Goal: Task Accomplishment & Management: Use online tool/utility

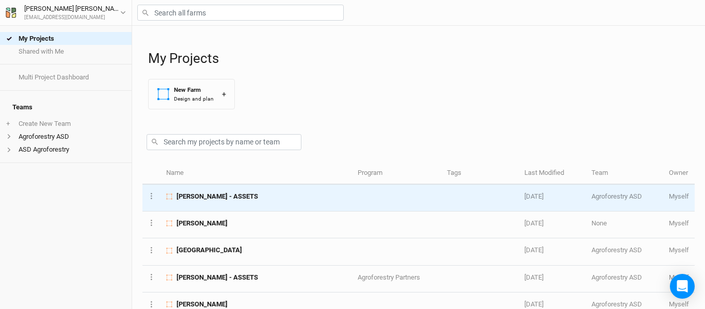
click at [187, 197] on span "[PERSON_NAME] - ASSETS" at bounding box center [218, 196] width 82 height 9
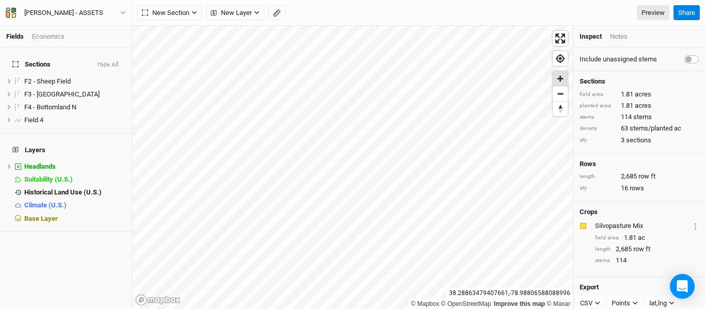
click at [565, 80] on span "Zoom in" at bounding box center [560, 78] width 15 height 15
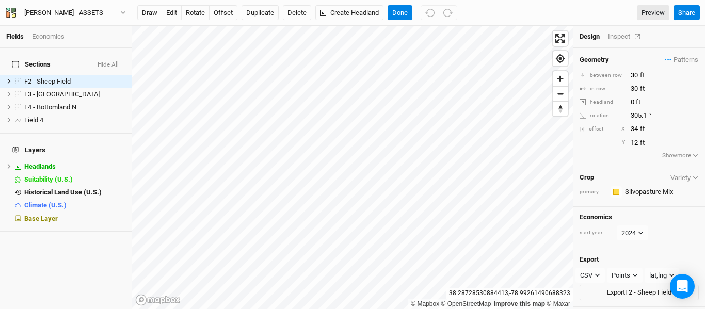
click at [624, 38] on div "Inspect" at bounding box center [626, 36] width 37 height 9
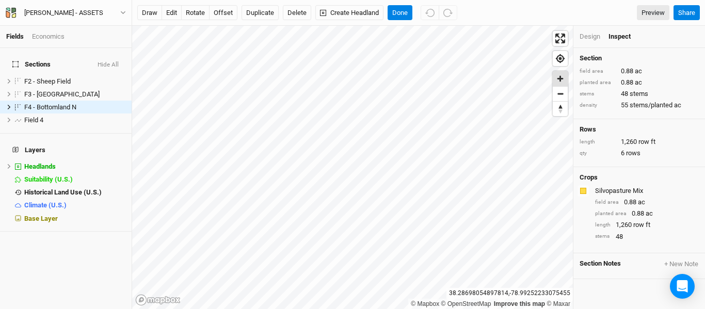
click at [561, 79] on span "Zoom in" at bounding box center [560, 78] width 15 height 15
click at [150, 13] on button "draw" at bounding box center [149, 12] width 25 height 15
click at [400, 11] on button "Cancel" at bounding box center [402, 12] width 29 height 15
click at [268, 11] on button "Duplicate" at bounding box center [260, 12] width 37 height 15
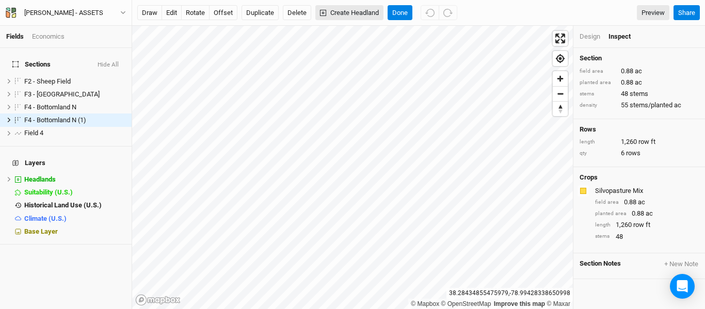
click at [340, 11] on div "Fields Economics Sections Hide All F2 - Sheep Field hide F3 - Hillside Corner h…" at bounding box center [352, 154] width 705 height 309
click at [174, 14] on button "edit" at bounding box center [172, 12] width 20 height 15
click at [197, 12] on button "rotate" at bounding box center [195, 12] width 28 height 15
click at [168, 10] on button "edit" at bounding box center [172, 12] width 20 height 15
click at [214, 17] on button "offset" at bounding box center [223, 12] width 28 height 15
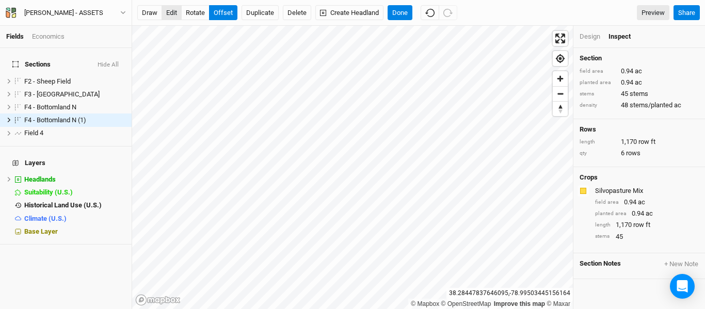
click at [169, 9] on button "edit" at bounding box center [172, 12] width 20 height 15
click at [225, 13] on button "offset" at bounding box center [223, 12] width 28 height 15
click at [166, 9] on button "edit" at bounding box center [172, 12] width 20 height 15
click at [222, 9] on button "offset" at bounding box center [223, 12] width 28 height 15
click at [400, 11] on button "Done" at bounding box center [400, 12] width 25 height 15
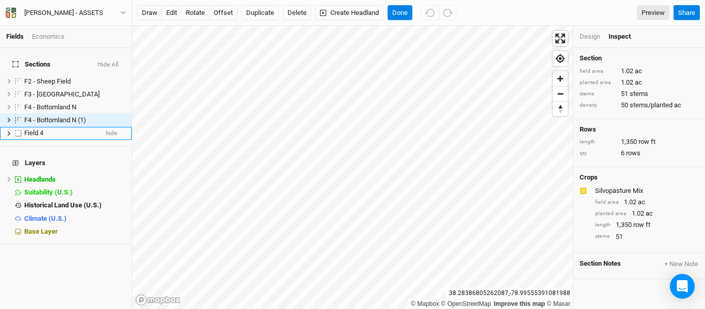
click at [20, 127] on label at bounding box center [18, 133] width 13 height 13
click at [20, 130] on input "checkbox" at bounding box center [18, 133] width 7 height 7
checkbox input "true"
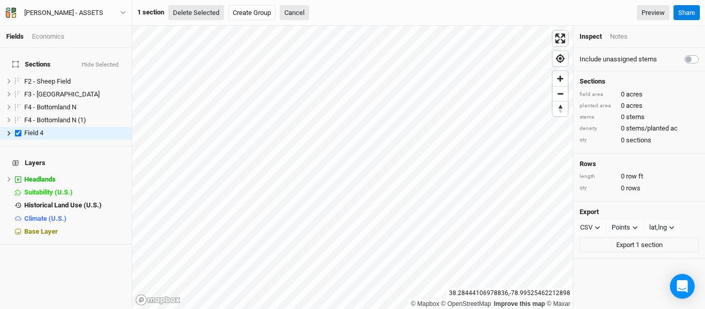
click at [202, 14] on button "Delete Selected" at bounding box center [196, 12] width 56 height 15
click at [317, 15] on button "Confirm" at bounding box center [312, 12] width 32 height 15
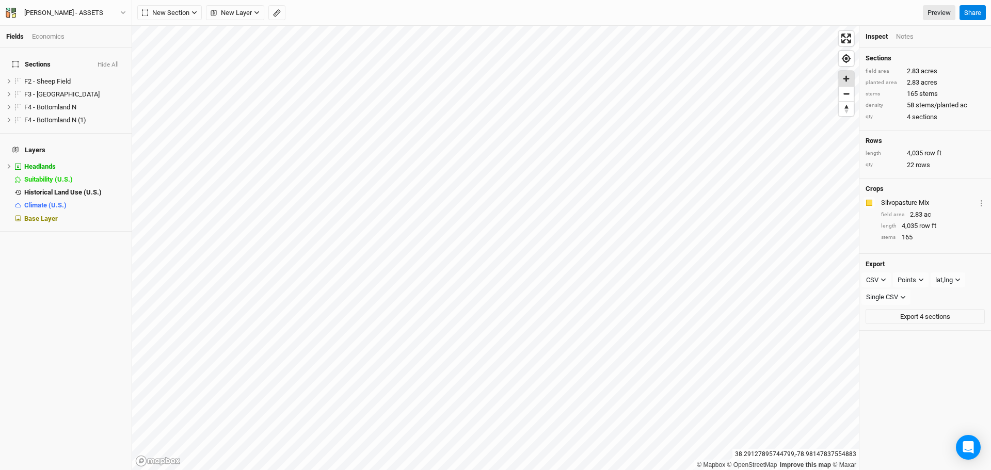
click at [705, 79] on span "Zoom in" at bounding box center [846, 78] width 15 height 15
click at [705, 77] on span "Zoom in" at bounding box center [846, 78] width 15 height 15
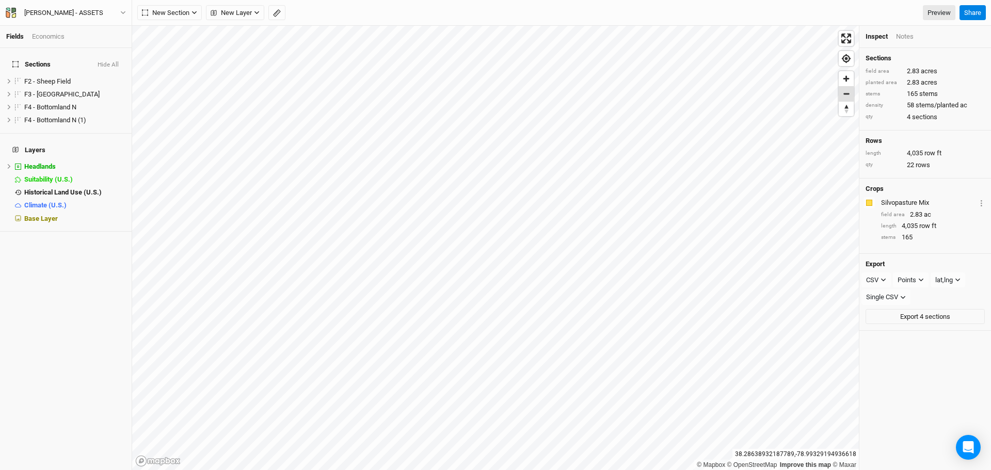
click at [705, 96] on span "Zoom out" at bounding box center [846, 94] width 15 height 14
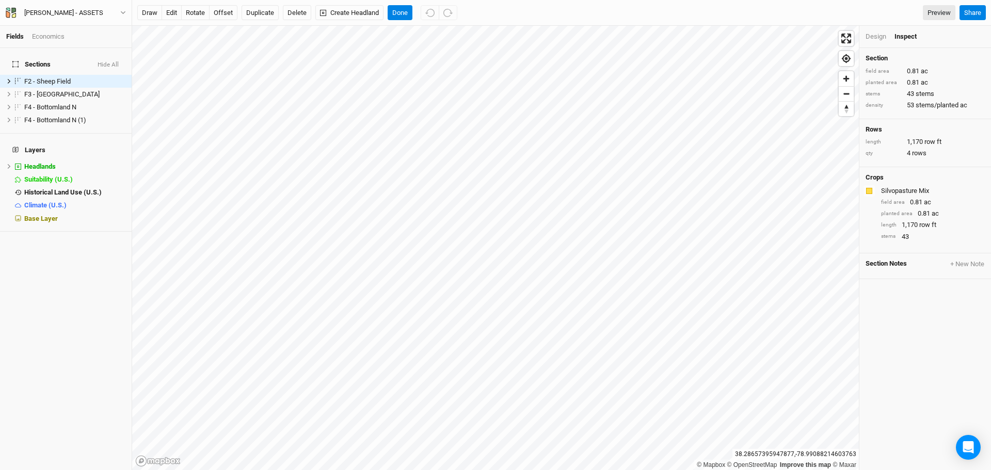
click at [705, 34] on div "Design" at bounding box center [876, 36] width 21 height 9
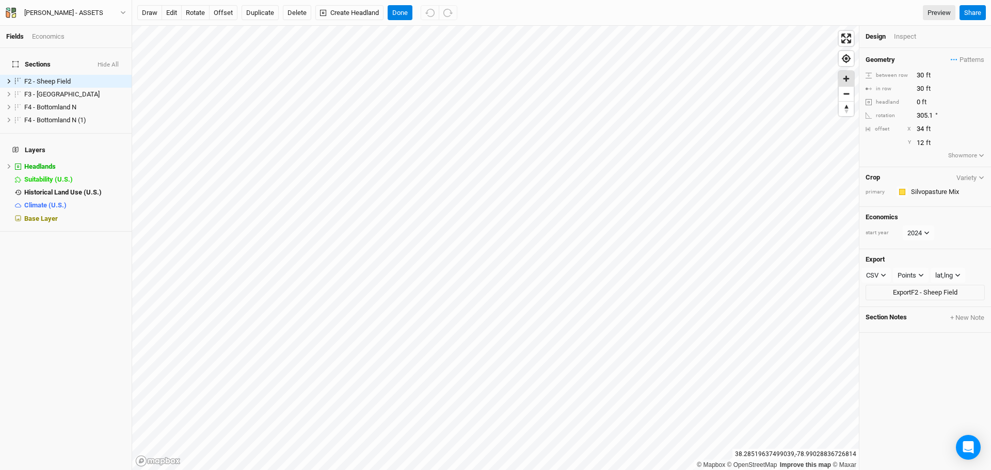
click at [705, 80] on span "Zoom in" at bounding box center [846, 78] width 15 height 15
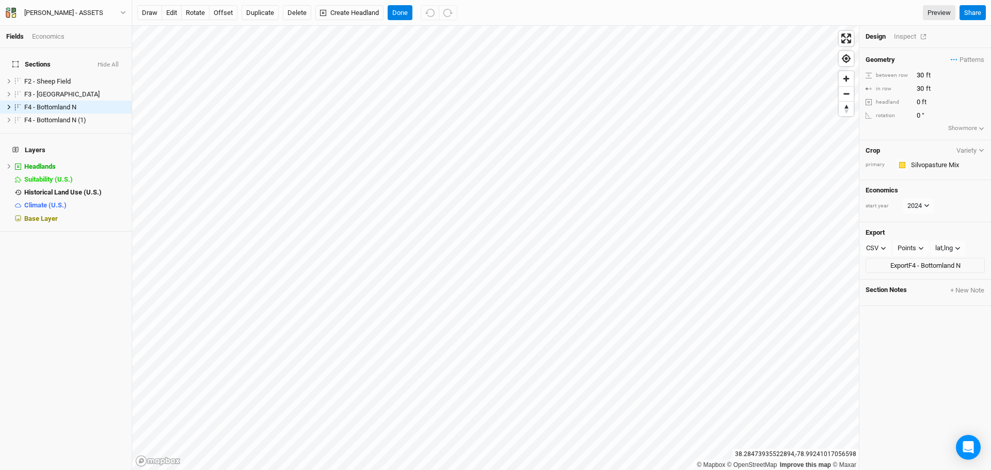
click at [705, 36] on div "Inspect" at bounding box center [912, 36] width 37 height 9
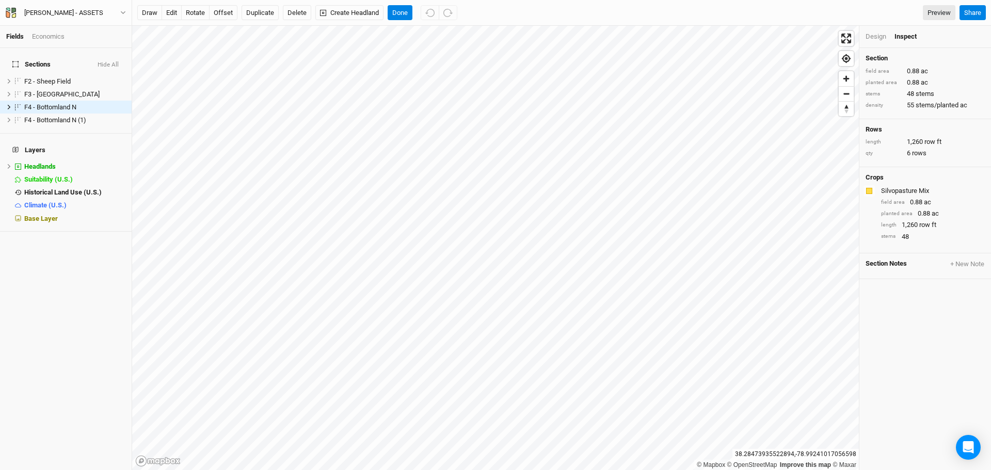
click at [705, 33] on div "Design" at bounding box center [876, 36] width 21 height 9
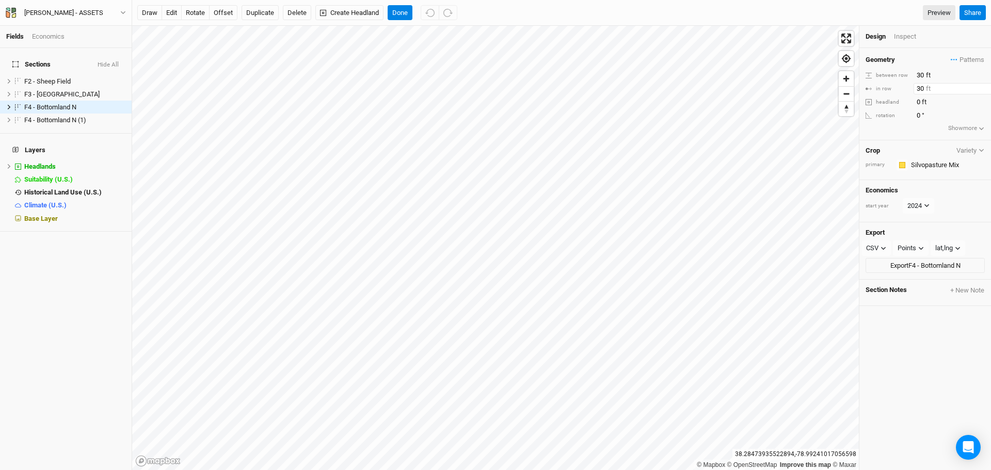
click at [705, 89] on input "30" at bounding box center [959, 88] width 90 height 11
type input "40"
click at [705, 35] on div "Inspect" at bounding box center [912, 36] width 37 height 9
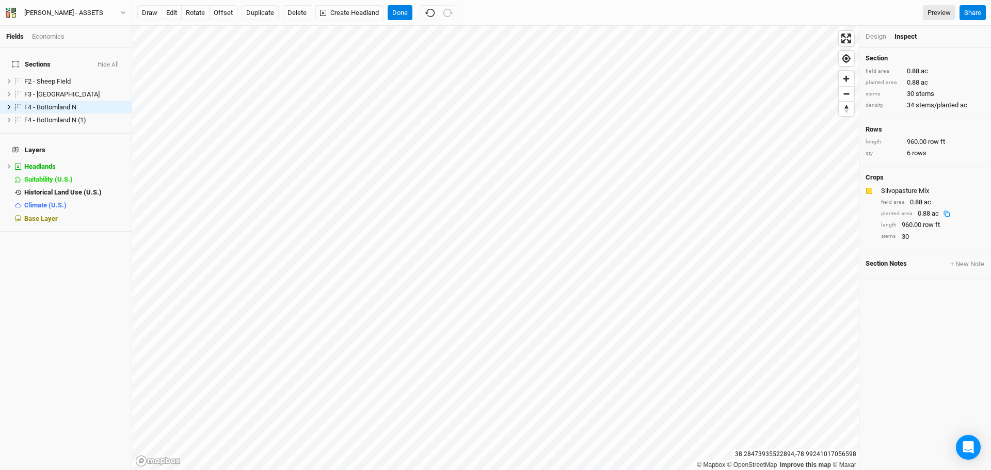
click at [705, 36] on div "Design" at bounding box center [876, 36] width 21 height 9
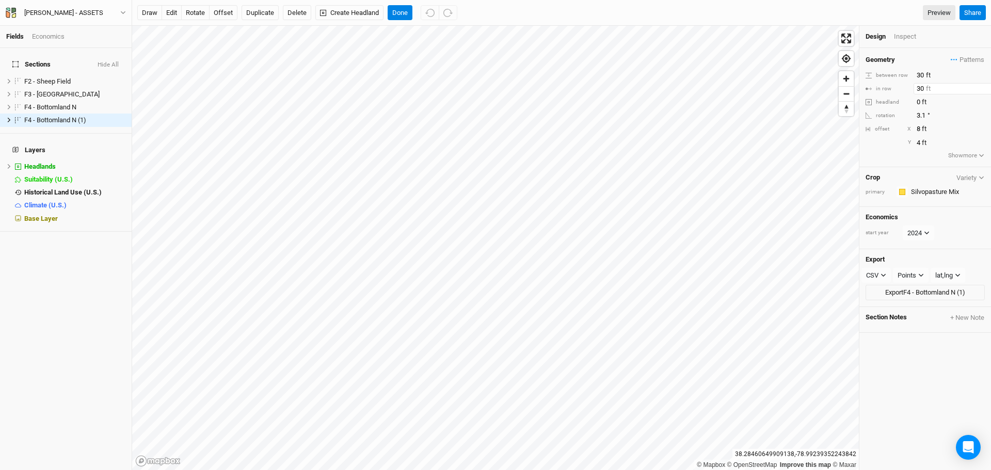
click at [705, 88] on input "30" at bounding box center [959, 88] width 90 height 11
click at [705, 75] on input "30" at bounding box center [959, 75] width 90 height 11
type input "40"
click at [175, 14] on button "edit" at bounding box center [172, 12] width 20 height 15
click at [220, 12] on button "offset" at bounding box center [223, 12] width 28 height 15
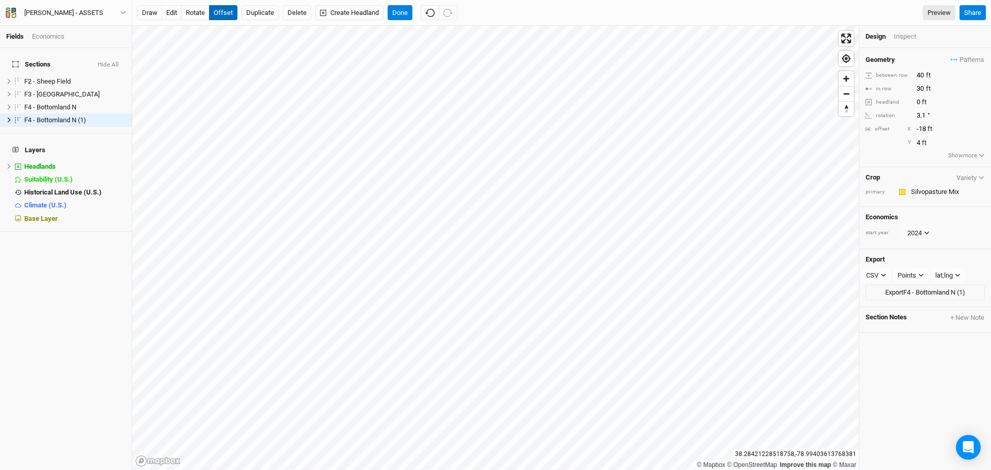
type input "-19"
click at [393, 11] on button "Done" at bounding box center [400, 12] width 25 height 15
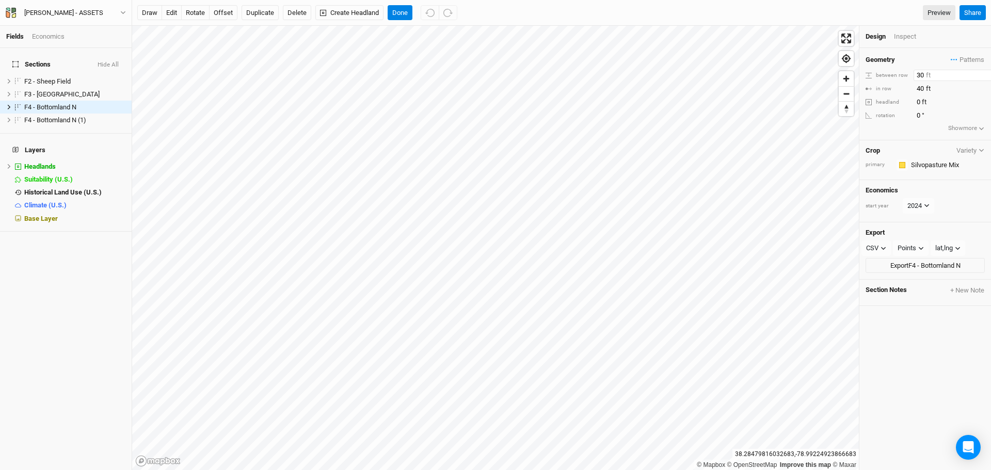
click at [705, 74] on input "30" at bounding box center [959, 75] width 90 height 11
type input "40"
click at [705, 89] on input "40" at bounding box center [959, 88] width 90 height 11
type input "30"
click at [407, 11] on button "Done" at bounding box center [400, 12] width 25 height 15
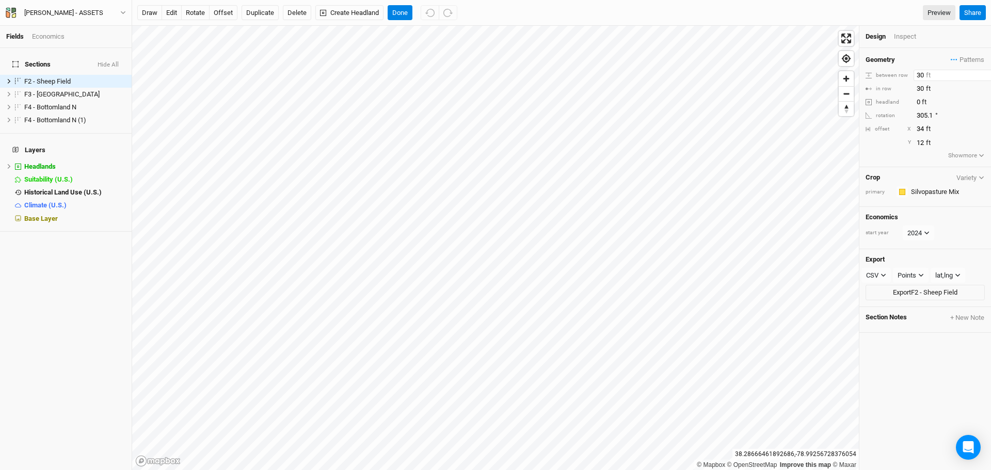
click at [705, 75] on input "30" at bounding box center [959, 75] width 90 height 11
type input "40"
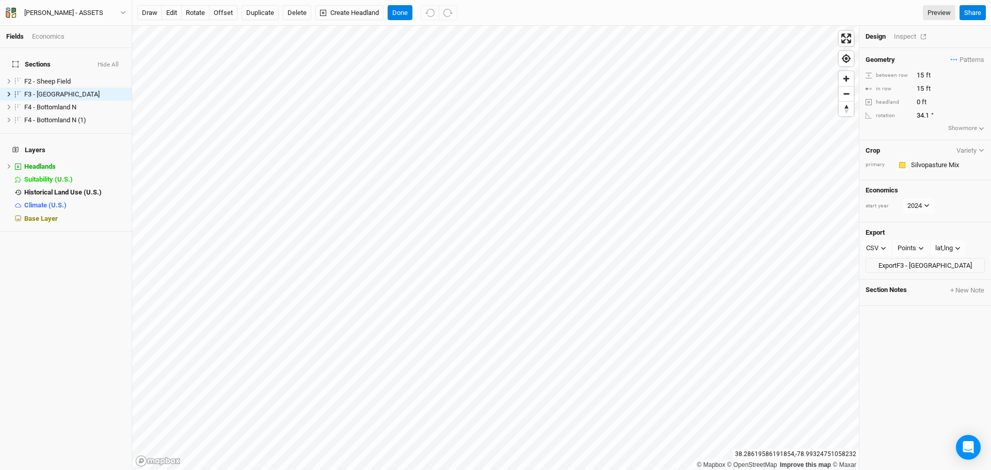
click at [705, 34] on div "Inspect" at bounding box center [912, 36] width 37 height 9
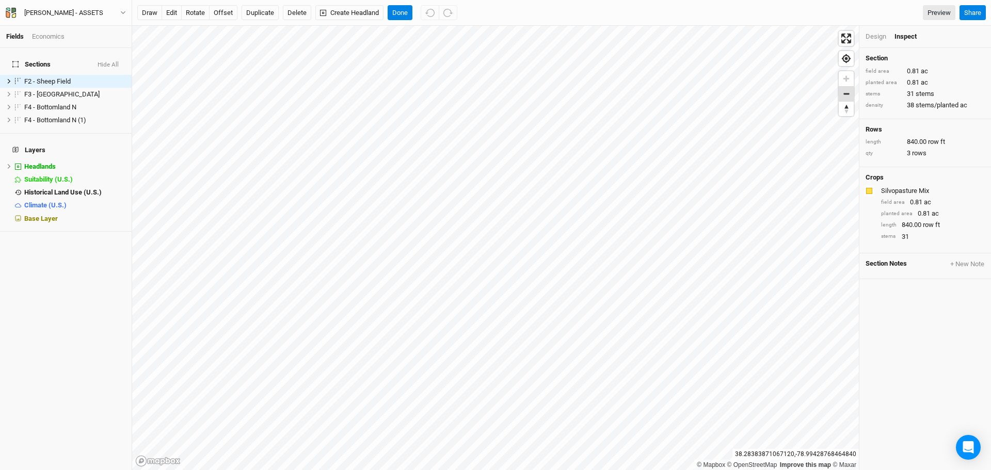
click at [705, 98] on span "Zoom out" at bounding box center [846, 94] width 15 height 14
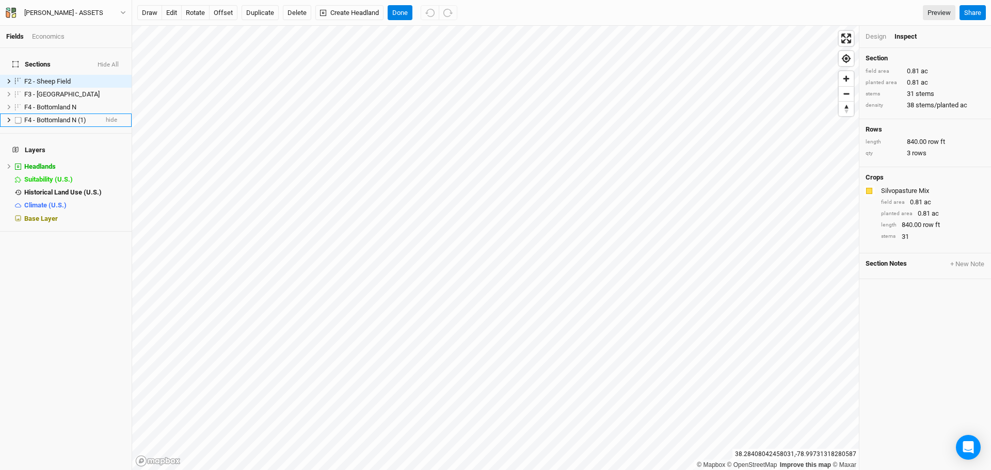
drag, startPoint x: 75, startPoint y: 111, endPoint x: 45, endPoint y: 113, distance: 30.5
click at [45, 116] on span "F4 - Bottomland N (1)" at bounding box center [55, 120] width 62 height 8
click at [74, 116] on input "F4 - Bottomland N (1)" at bounding box center [58, 120] width 70 height 9
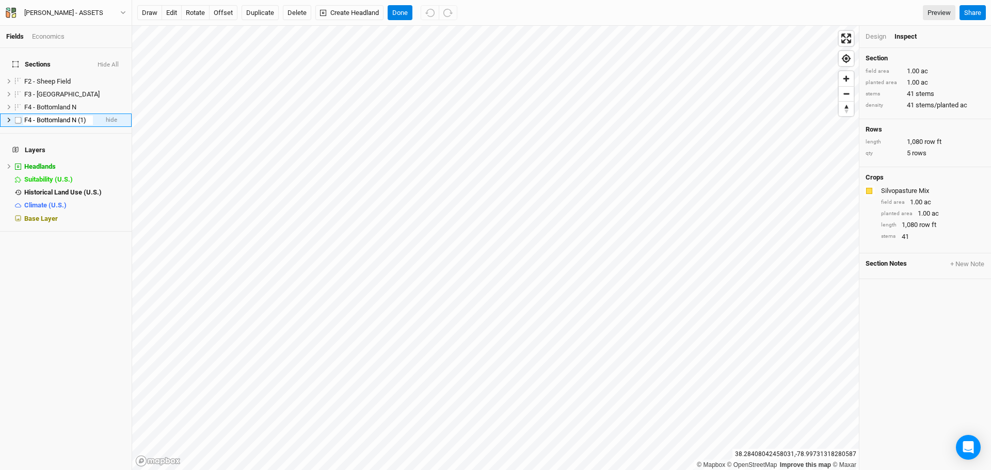
drag, startPoint x: 74, startPoint y: 115, endPoint x: 87, endPoint y: 115, distance: 13.4
click at [87, 116] on input "F4 - Bottomland N (1)" at bounding box center [58, 120] width 70 height 9
type input "F4 - Bottomland S"
click at [20, 114] on label at bounding box center [18, 120] width 13 height 13
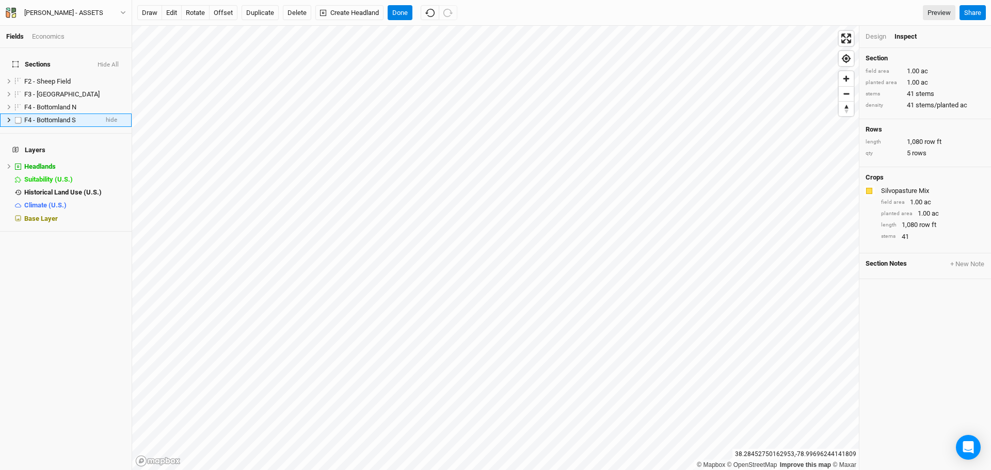
click at [20, 117] on input "checkbox" at bounding box center [18, 120] width 7 height 7
checkbox input "true"
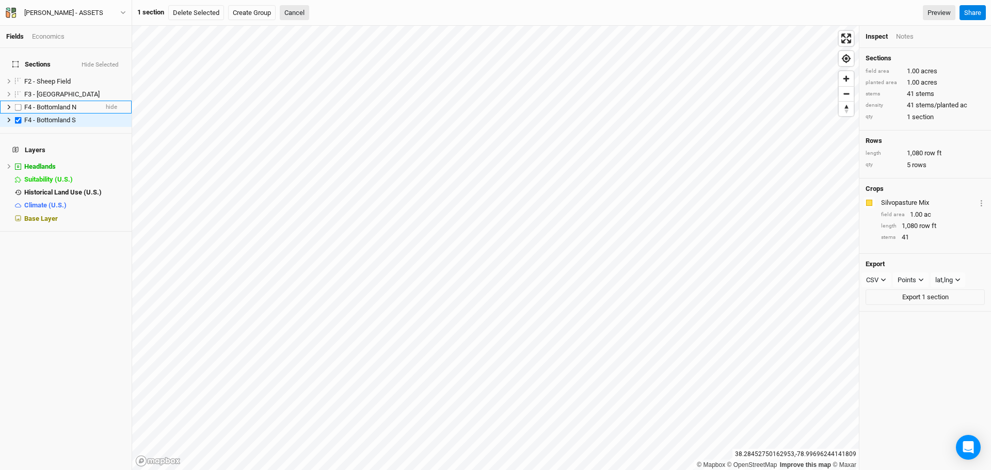
click at [18, 102] on label at bounding box center [18, 107] width 13 height 13
click at [18, 104] on input "checkbox" at bounding box center [18, 107] width 7 height 7
checkbox input "true"
click at [18, 75] on label at bounding box center [18, 81] width 13 height 13
click at [18, 78] on input "checkbox" at bounding box center [18, 81] width 7 height 7
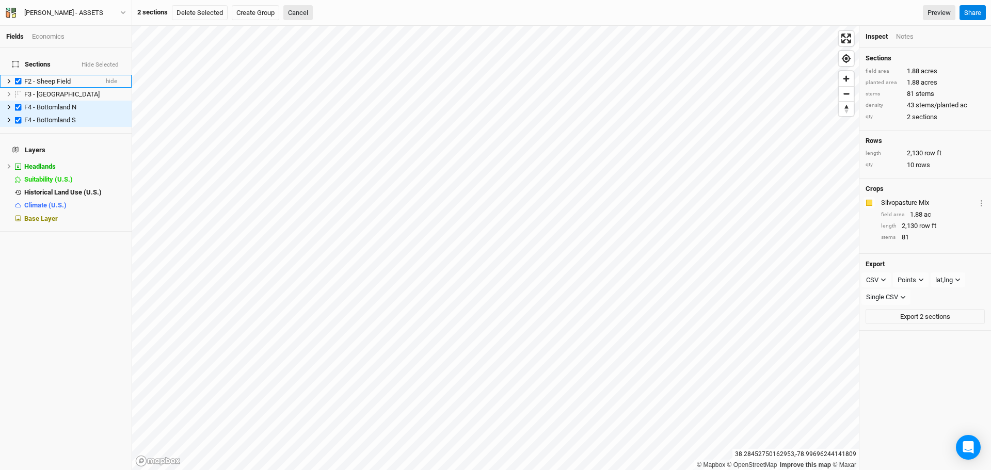
checkbox input "true"
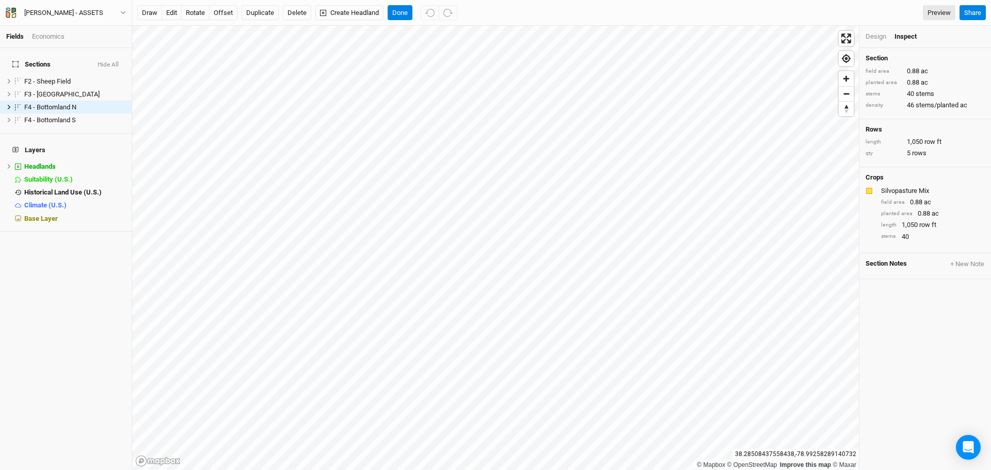
click at [705, 37] on div "Design" at bounding box center [876, 36] width 21 height 9
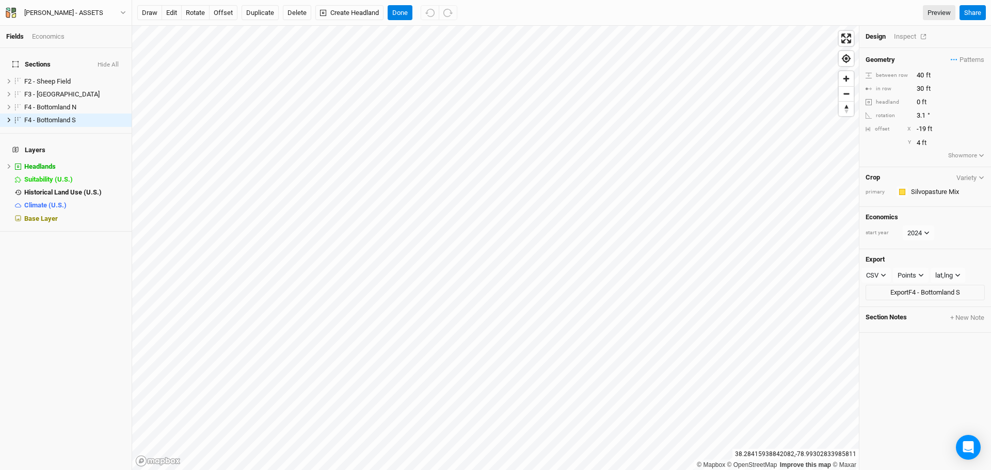
click at [705, 40] on div "Inspect" at bounding box center [912, 36] width 37 height 9
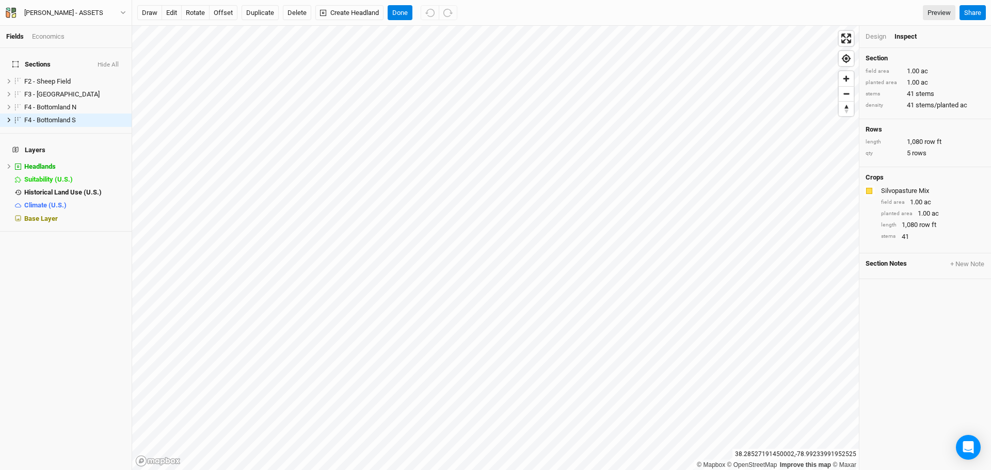
click at [705, 39] on div "Design" at bounding box center [876, 36] width 21 height 9
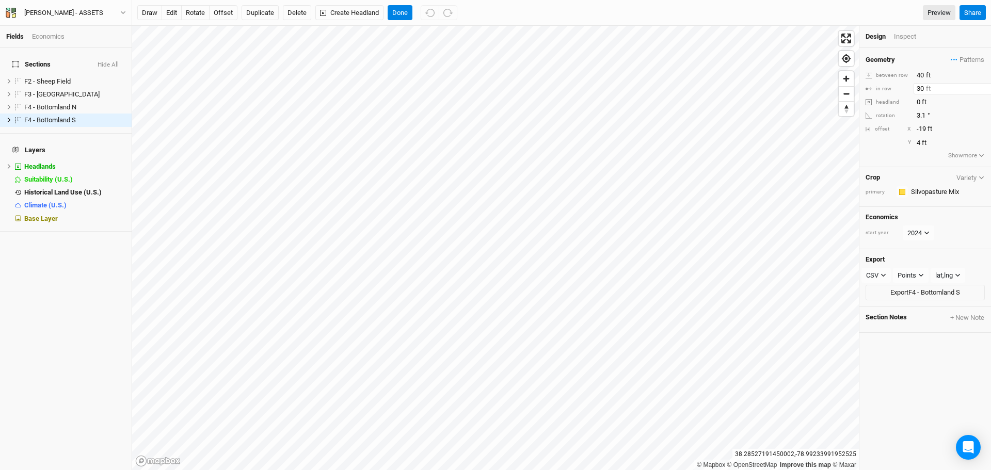
click at [705, 91] on input "30" at bounding box center [959, 88] width 90 height 11
type input "40"
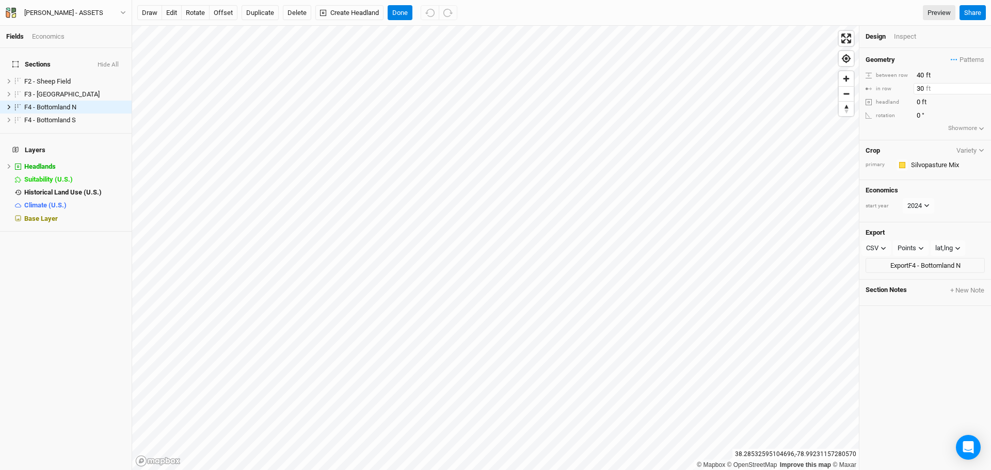
click at [705, 89] on input "30" at bounding box center [959, 88] width 90 height 11
type input "40"
click at [229, 18] on button "offset" at bounding box center [223, 12] width 28 height 15
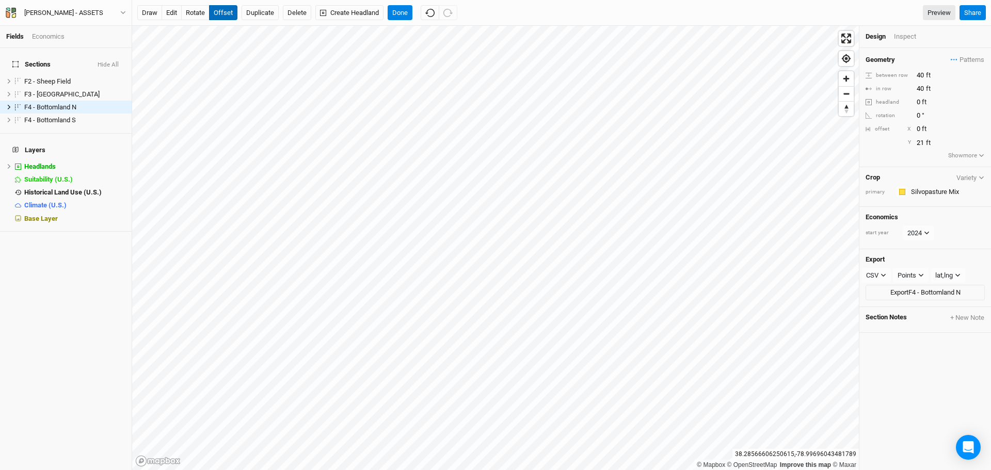
type input "22"
click at [396, 10] on button "Done" at bounding box center [400, 12] width 25 height 15
click at [705, 38] on div "Inspect" at bounding box center [912, 36] width 37 height 9
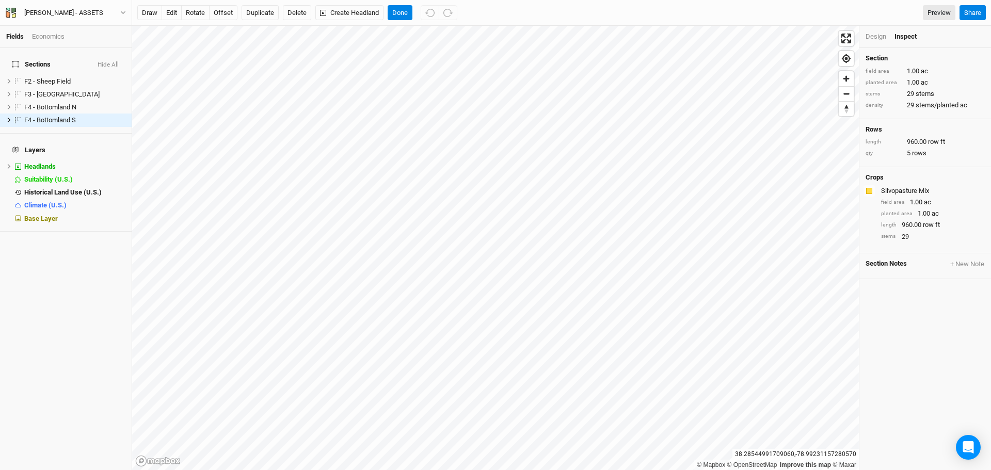
click at [705, 38] on div "Design" at bounding box center [876, 36] width 21 height 9
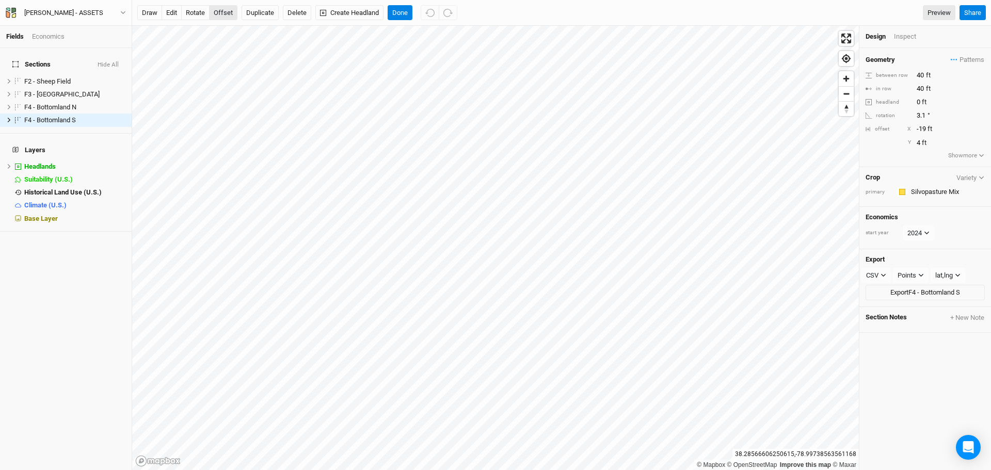
click at [231, 20] on button "offset" at bounding box center [223, 12] width 28 height 15
type input "23"
click at [394, 12] on button "Done" at bounding box center [400, 12] width 25 height 15
click at [705, 91] on input "30" at bounding box center [959, 88] width 90 height 11
type input "40"
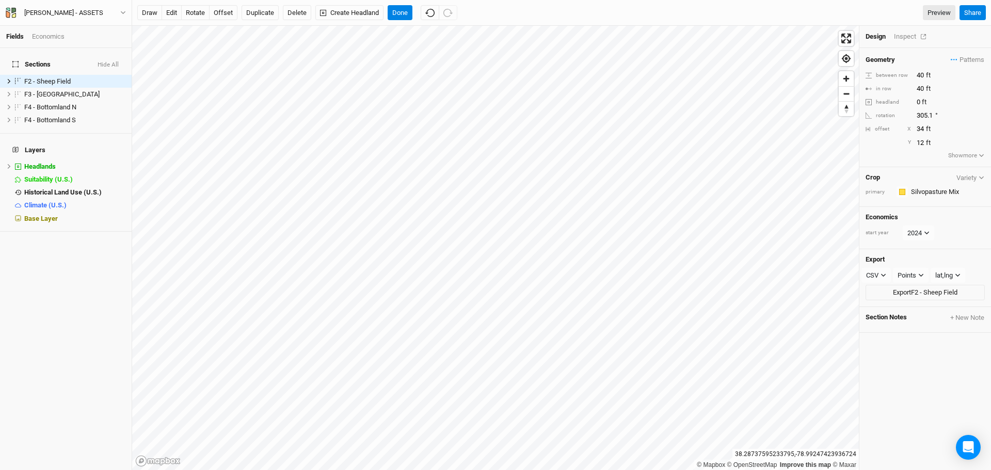
click at [705, 34] on div "Inspect" at bounding box center [912, 36] width 37 height 9
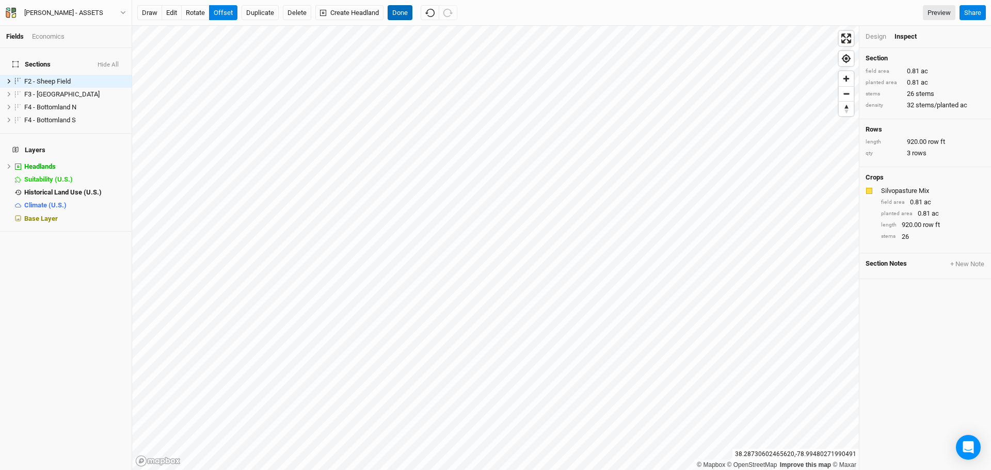
click at [403, 13] on button "Done" at bounding box center [400, 12] width 25 height 15
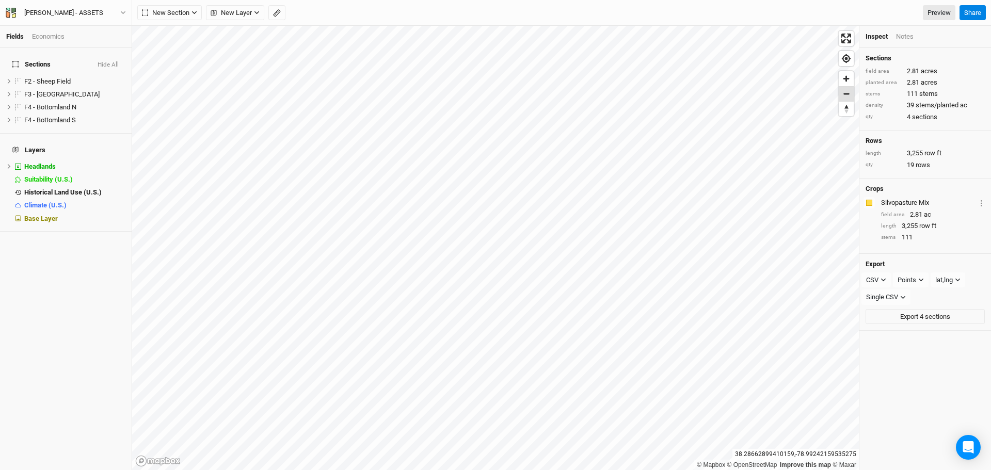
click at [705, 95] on span "Zoom out" at bounding box center [846, 94] width 15 height 14
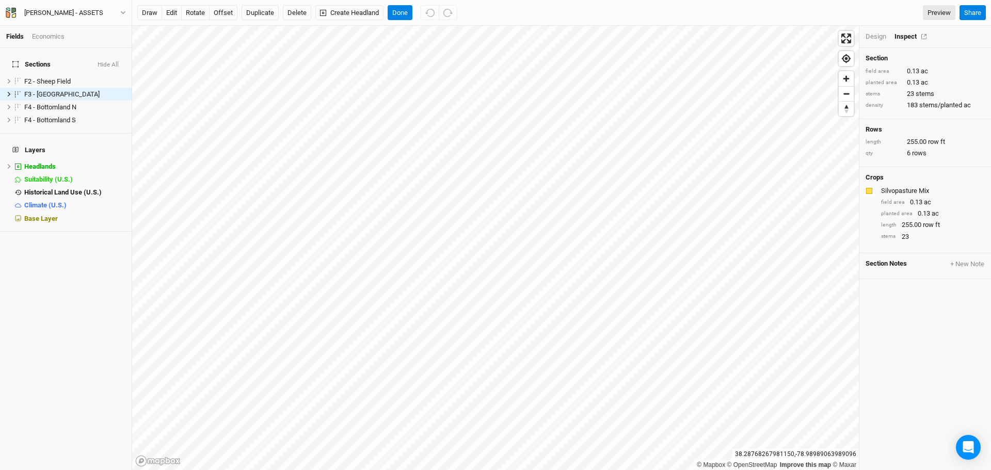
click at [705, 39] on div "Inspect" at bounding box center [913, 36] width 37 height 9
click at [705, 40] on div "Design" at bounding box center [876, 36] width 21 height 9
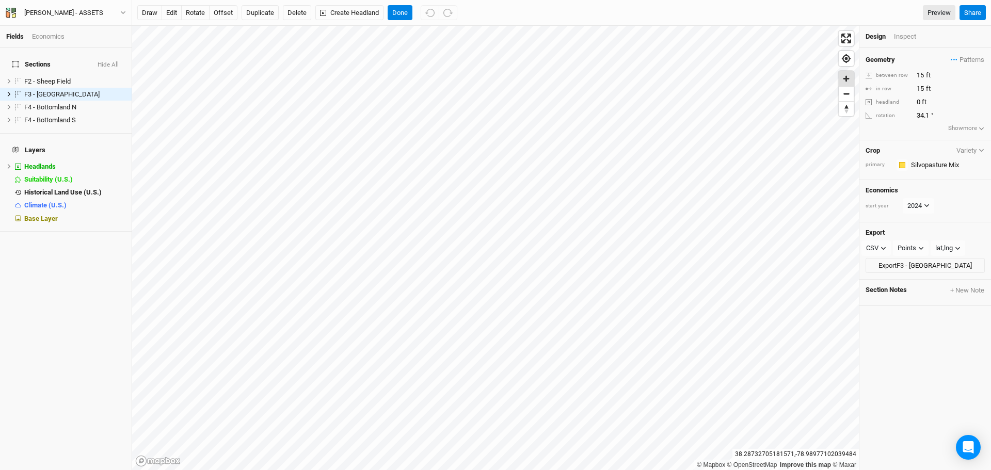
click at [705, 82] on span "Zoom in" at bounding box center [846, 78] width 15 height 15
click at [705, 36] on div "Inspect" at bounding box center [912, 36] width 37 height 9
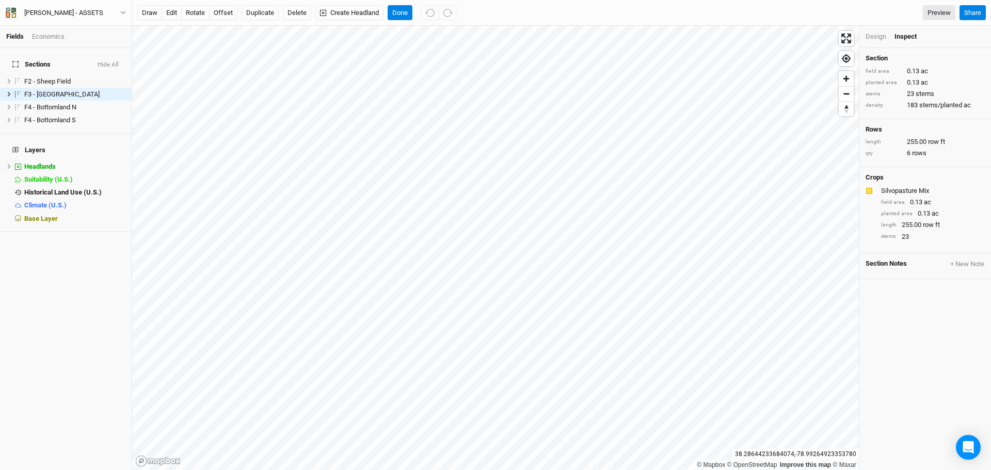
click at [705, 29] on div "Design Inspect" at bounding box center [926, 37] width 132 height 22
click at [705, 35] on div "Design" at bounding box center [876, 36] width 21 height 9
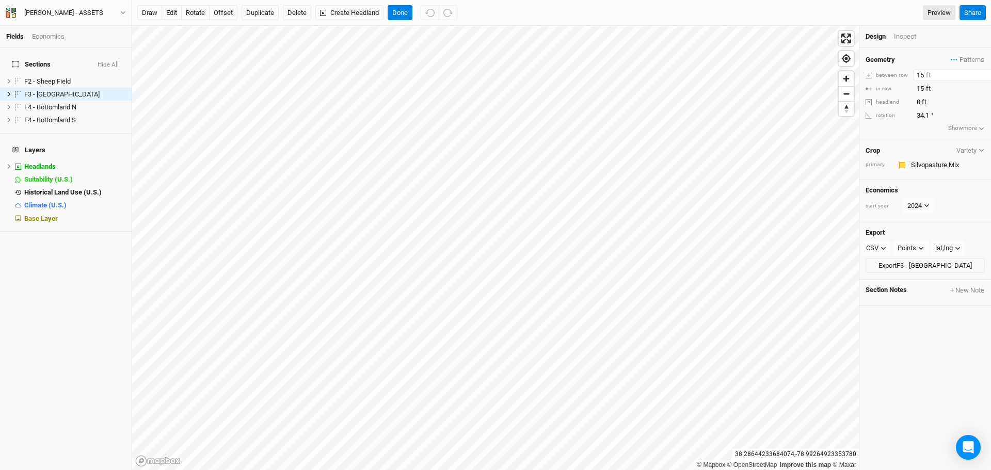
click at [705, 76] on input "15" at bounding box center [959, 75] width 90 height 11
type input "1"
type input "20"
click at [705, 90] on input "15" at bounding box center [959, 88] width 90 height 11
type input "1"
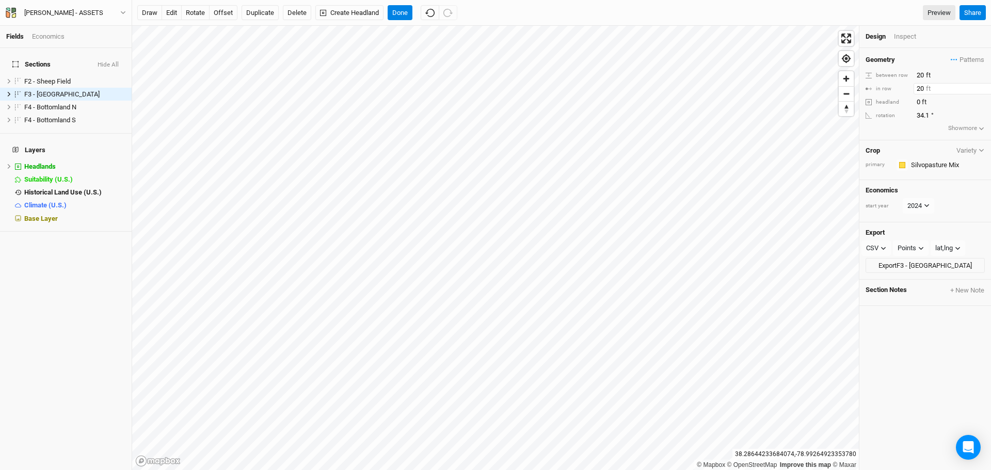
type input "20"
click at [705, 81] on span "Zoom in" at bounding box center [846, 78] width 15 height 15
click at [226, 17] on button "offset" at bounding box center [223, 12] width 28 height 15
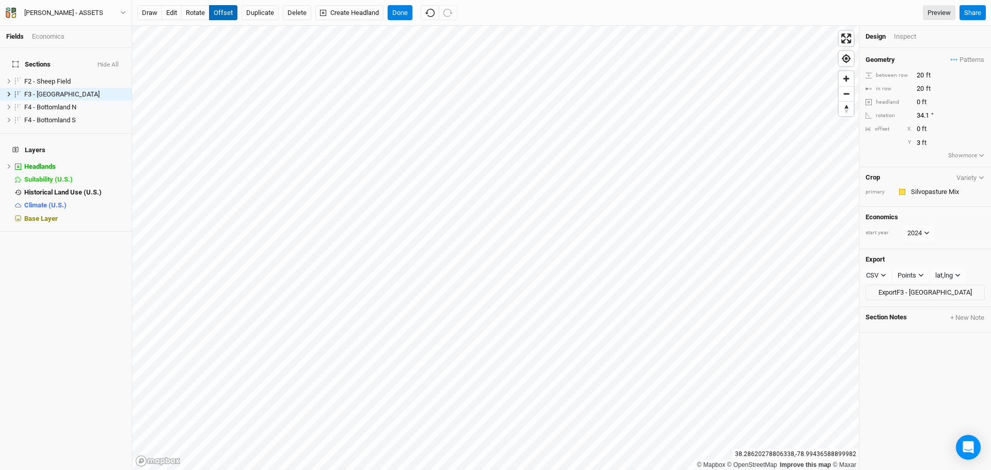
type input "4"
type input "3"
type input "8"
type input "7"
type input "13"
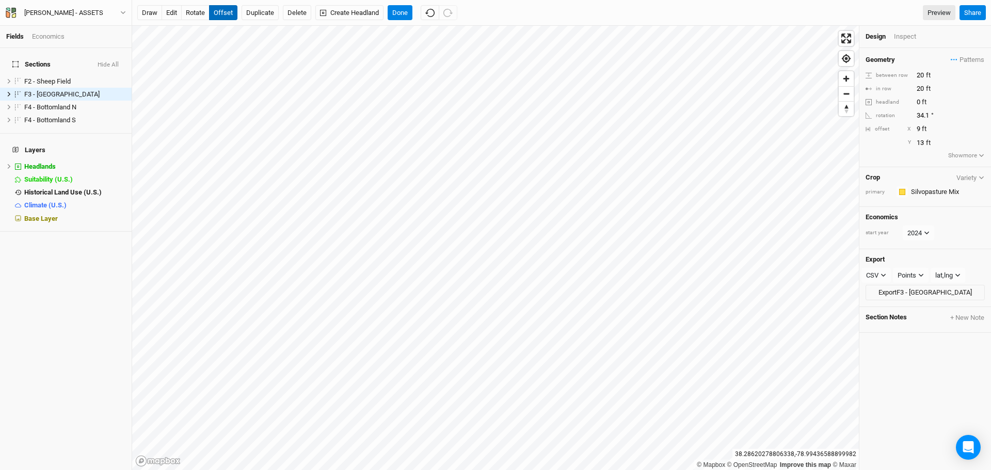
type input "10"
click at [401, 17] on button "Done" at bounding box center [400, 12] width 25 height 15
click at [705, 33] on div "Inspect" at bounding box center [912, 36] width 37 height 9
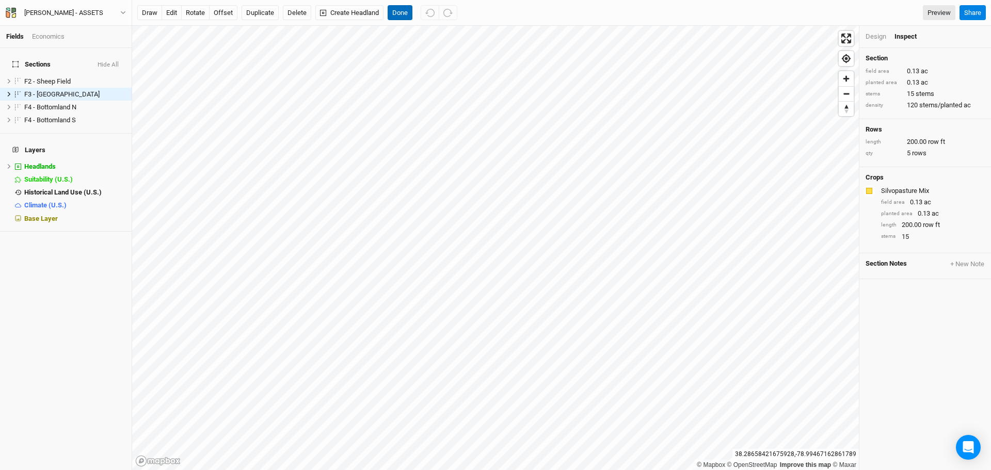
click at [404, 14] on button "Done" at bounding box center [400, 12] width 25 height 15
click at [400, 10] on button "Done" at bounding box center [400, 12] width 25 height 15
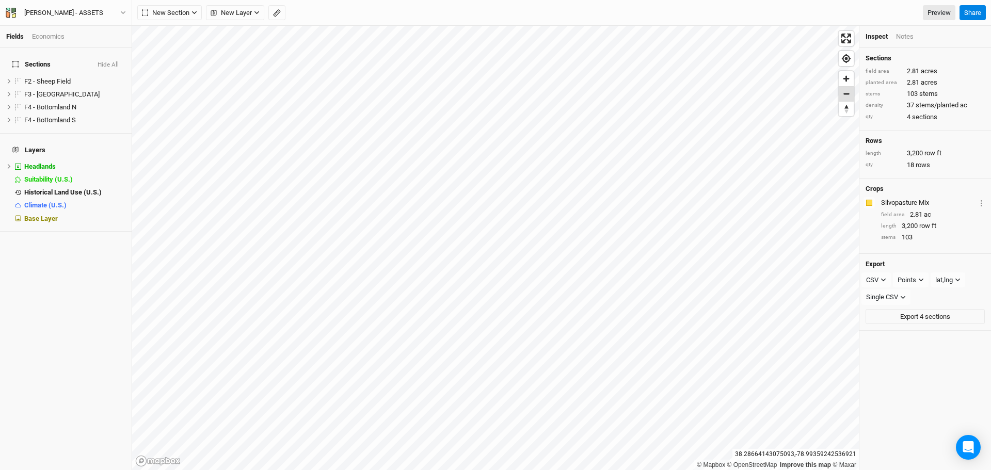
click at [705, 91] on span "Zoom out" at bounding box center [846, 94] width 15 height 14
click at [705, 90] on span "Zoom out" at bounding box center [846, 94] width 15 height 14
click at [705, 79] on span "Zoom in" at bounding box center [846, 78] width 15 height 15
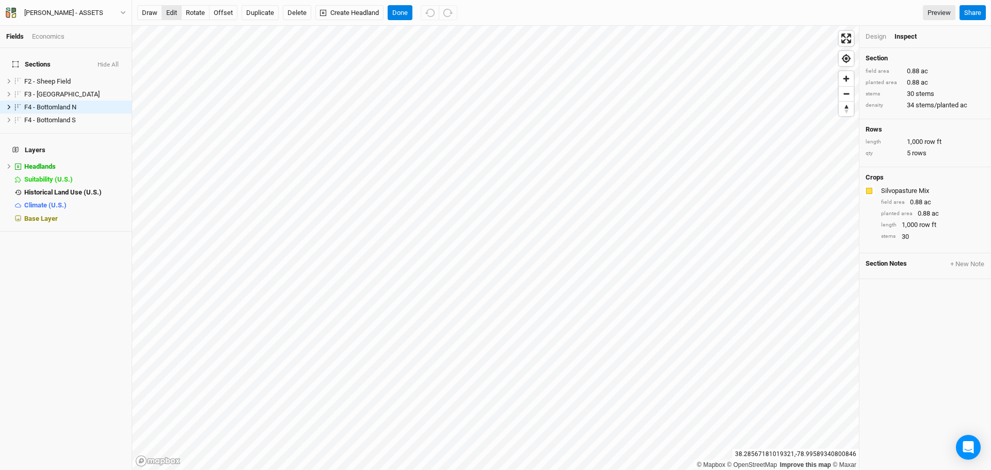
click at [179, 12] on button "edit" at bounding box center [172, 12] width 20 height 15
click at [403, 13] on button "Done" at bounding box center [400, 12] width 25 height 15
click at [404, 14] on button "Done" at bounding box center [400, 12] width 25 height 15
